Goal: Task Accomplishment & Management: Use online tool/utility

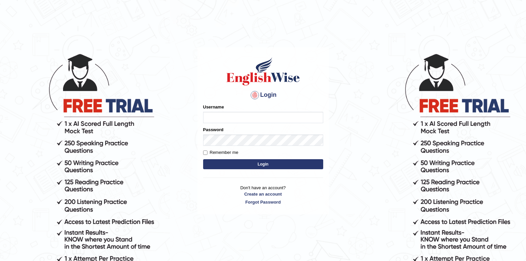
type input "[GEOGRAPHIC_DATA]"
click at [284, 164] on button "Login" at bounding box center [263, 164] width 120 height 10
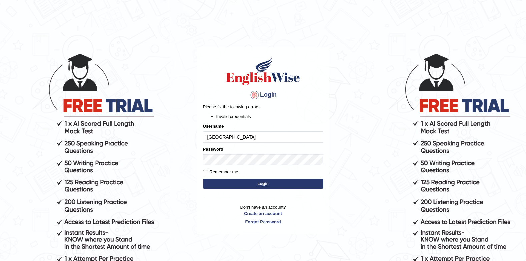
click at [273, 141] on input "Jenishdahal" at bounding box center [263, 136] width 120 height 11
type input "J"
drag, startPoint x: 336, startPoint y: 110, endPoint x: 326, endPoint y: 116, distance: 11.8
click at [336, 109] on body "Login Please fix the following errors: Invalid credentials Username Password Re…" at bounding box center [263, 156] width 526 height 261
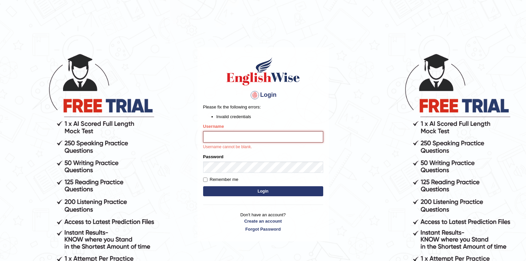
click at [248, 133] on input "Username" at bounding box center [263, 136] width 120 height 11
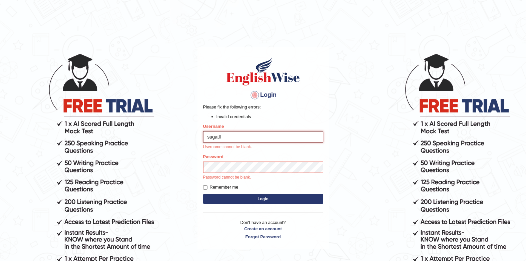
type input "sugatll"
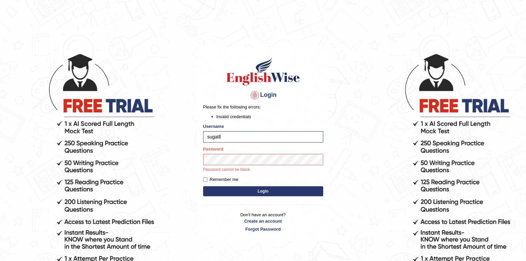
drag, startPoint x: 365, startPoint y: 109, endPoint x: 332, endPoint y: 137, distance: 42.9
click at [365, 109] on body "Login Please fix the following errors: Invalid credentials Username sugatll Pas…" at bounding box center [263, 156] width 526 height 261
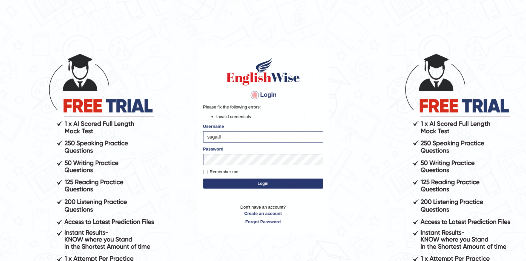
click at [251, 188] on button "Login" at bounding box center [263, 184] width 120 height 10
click at [249, 185] on button "Login" at bounding box center [263, 184] width 120 height 10
click at [209, 138] on input "sugatll" at bounding box center [263, 136] width 120 height 11
type input "saugatll"
click at [299, 184] on button "Login" at bounding box center [263, 184] width 120 height 10
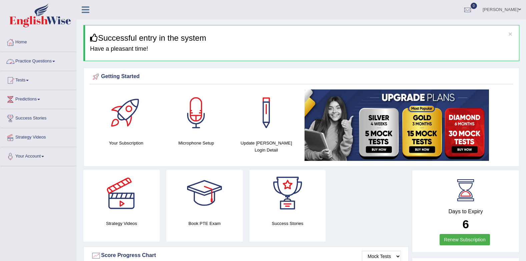
click at [37, 62] on link "Practice Questions" at bounding box center [38, 60] width 76 height 17
